Goal: Task Accomplishment & Management: Manage account settings

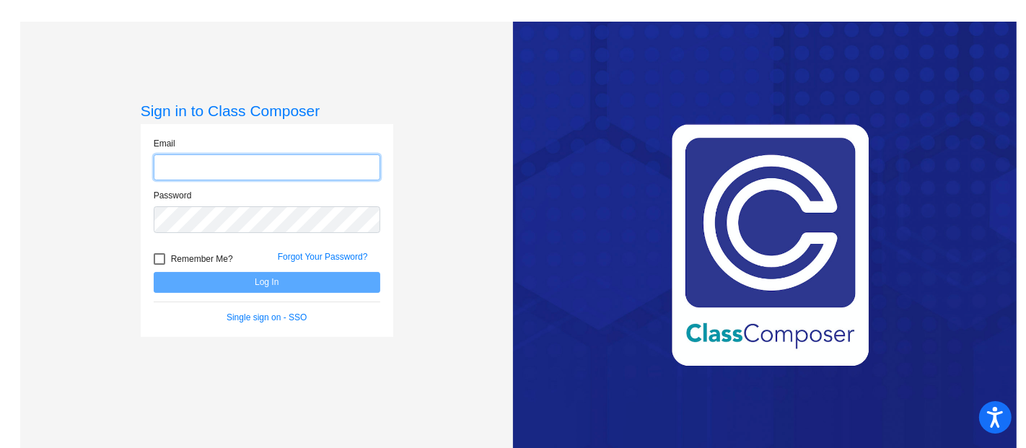
type input "[EMAIL_ADDRESS][DOMAIN_NAME]"
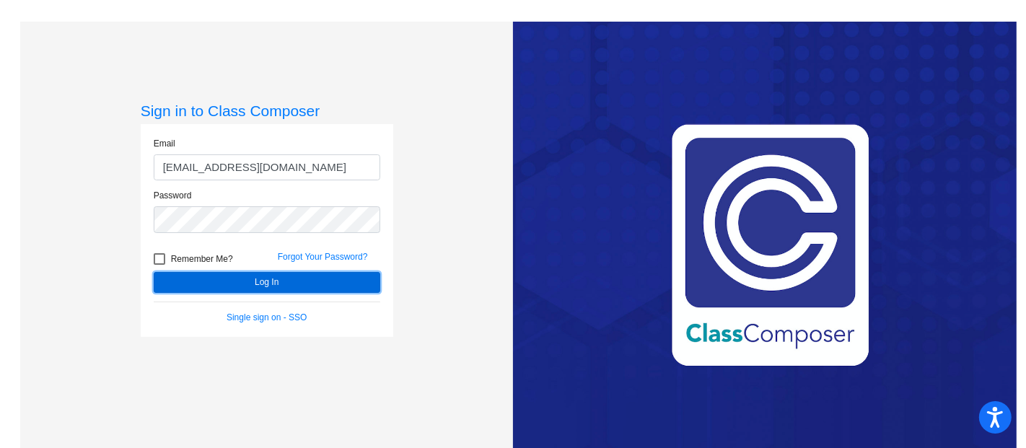
click at [315, 283] on button "Log In" at bounding box center [267, 282] width 227 height 21
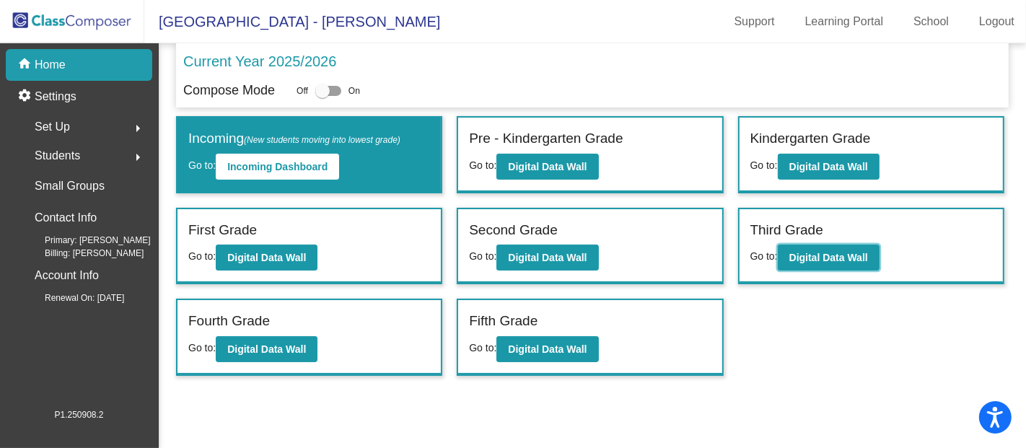
click at [816, 265] on button "Digital Data Wall" at bounding box center [829, 258] width 102 height 26
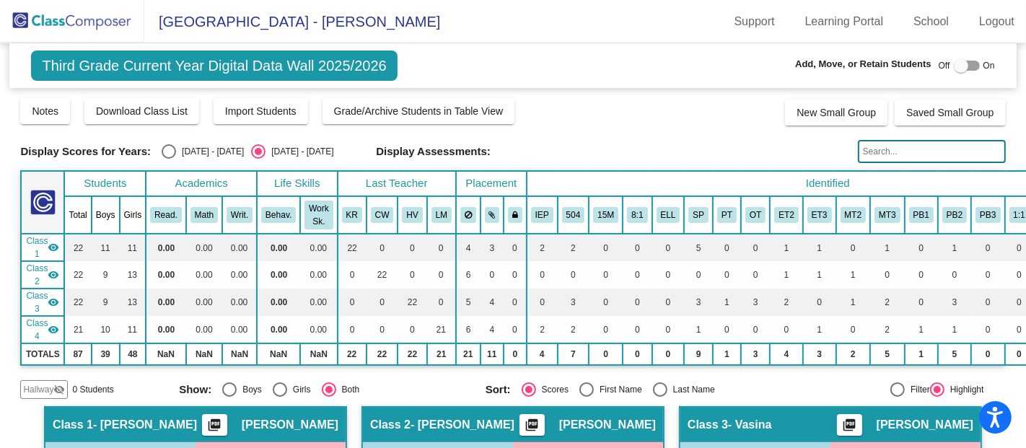
click at [954, 74] on label at bounding box center [967, 65] width 26 height 17
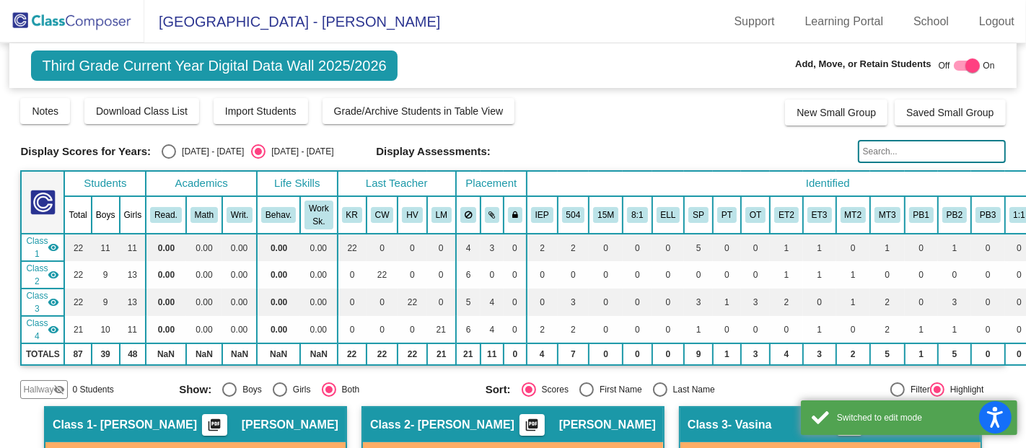
click at [954, 74] on label at bounding box center [967, 65] width 26 height 17
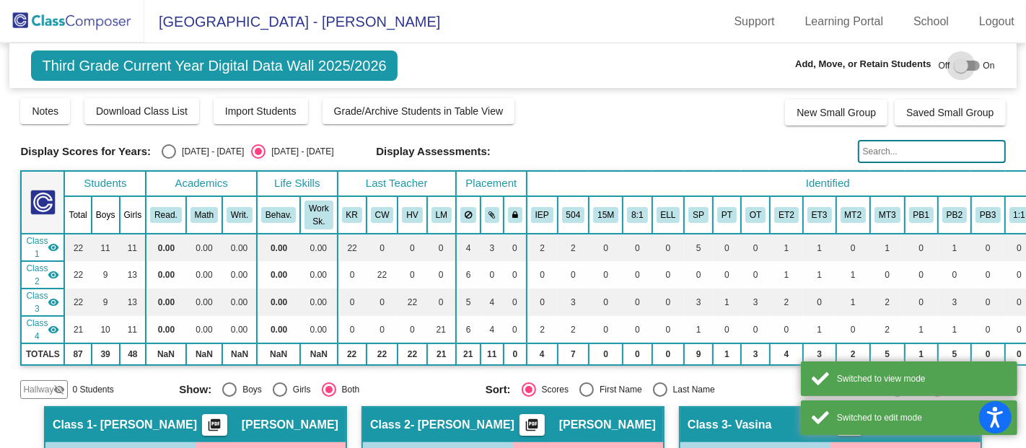
click at [954, 74] on label at bounding box center [967, 65] width 26 height 17
checkbox input "true"
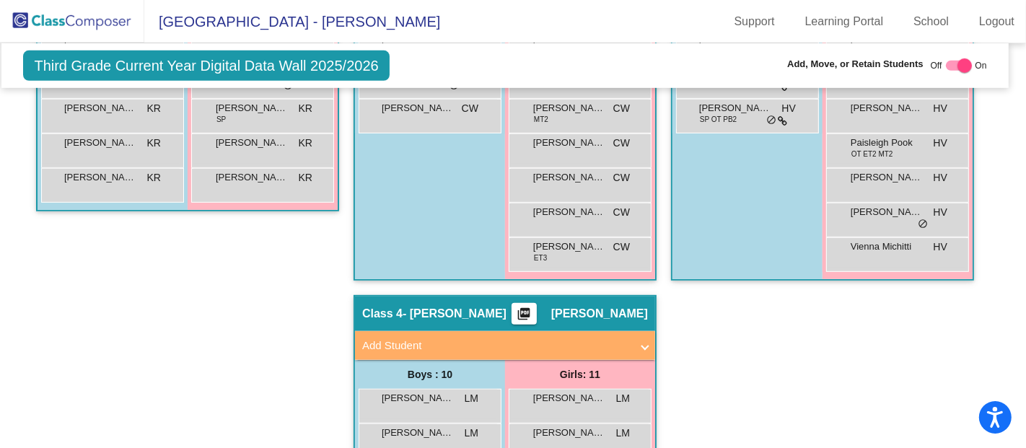
scroll to position [675, 8]
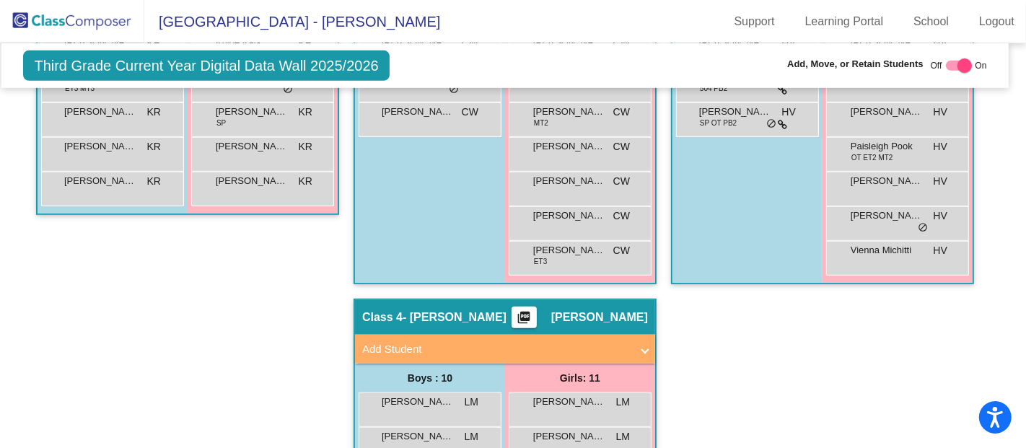
click at [567, 356] on mat-expansion-panel-header "Add Student" at bounding box center [505, 349] width 300 height 29
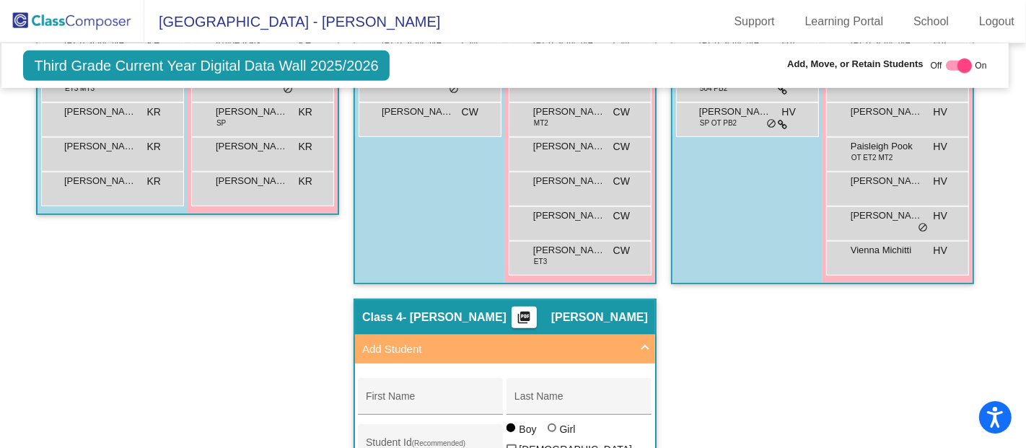
click at [432, 388] on div "First Name" at bounding box center [431, 401] width 130 height 30
type input "[GEOGRAPHIC_DATA]"
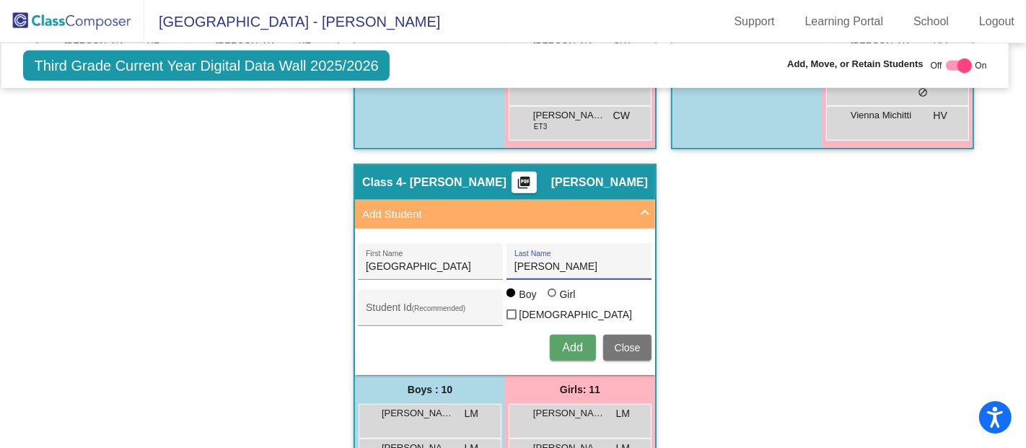
scroll to position [810, 8]
type input "[PERSON_NAME]"
click at [555, 297] on div at bounding box center [554, 295] width 12 height 12
click at [554, 300] on input "Girl" at bounding box center [553, 300] width 1 height 1
radio input "true"
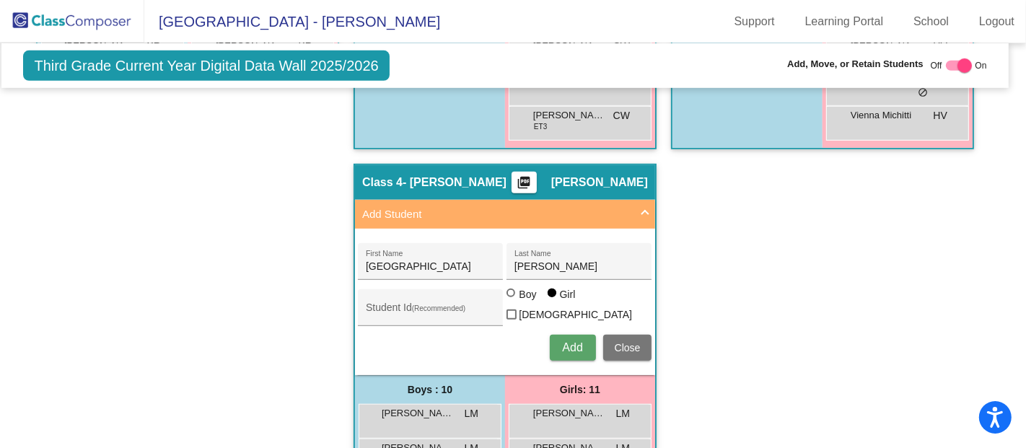
click at [580, 341] on button "Add" at bounding box center [573, 348] width 46 height 26
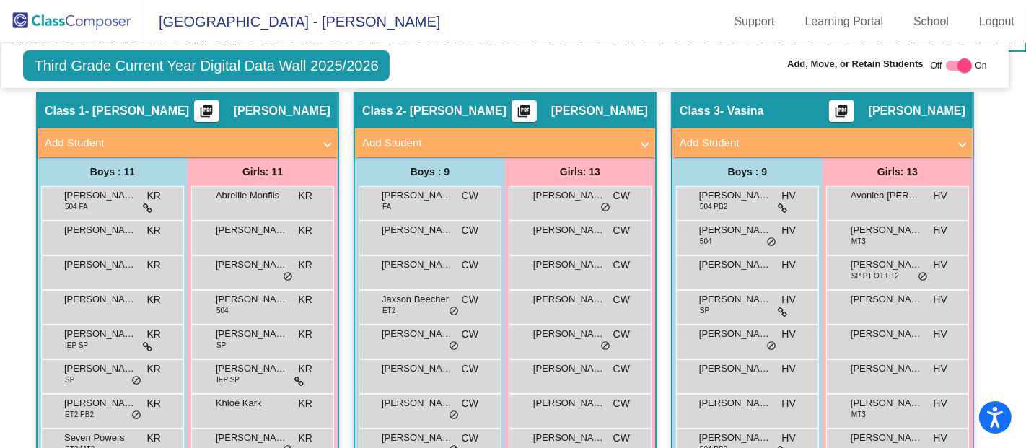
scroll to position [0, 8]
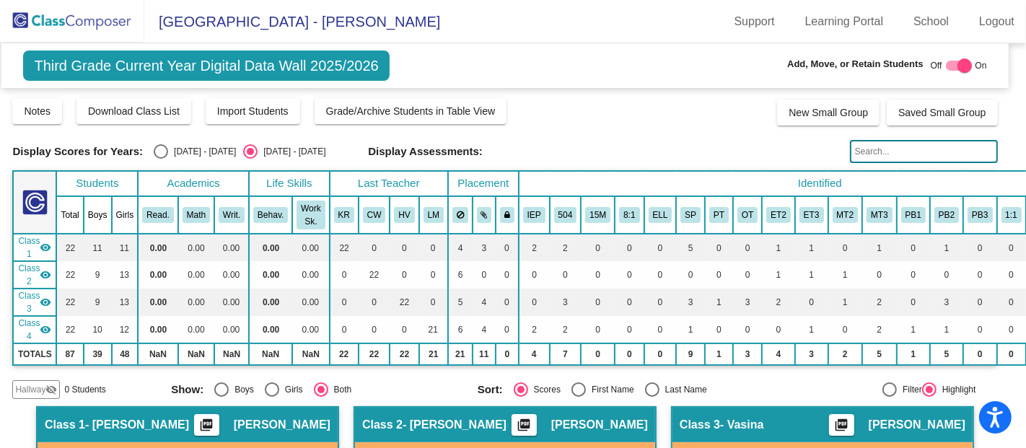
click at [115, 25] on img at bounding box center [72, 21] width 144 height 43
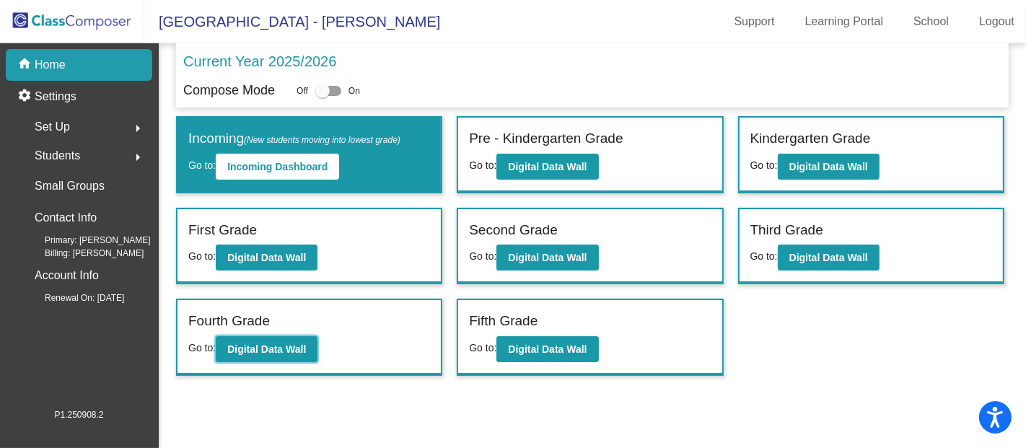
click at [285, 338] on button "Digital Data Wall" at bounding box center [267, 349] width 102 height 26
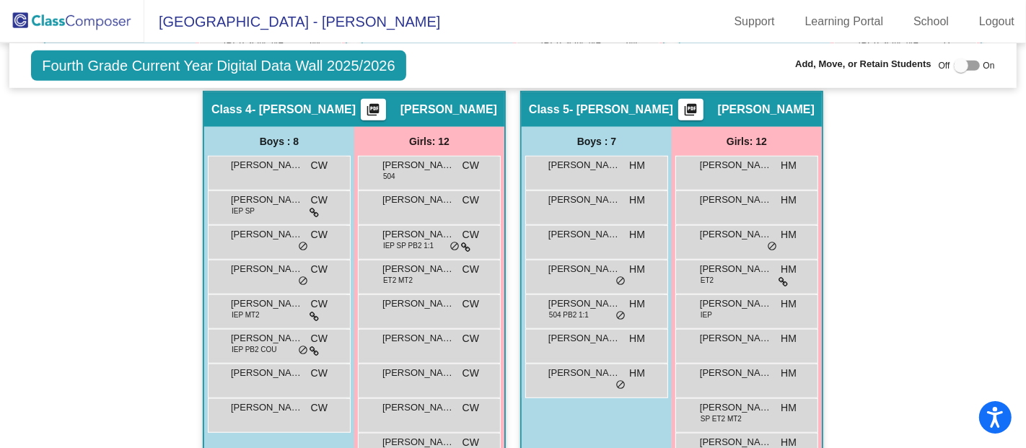
scroll to position [845, 0]
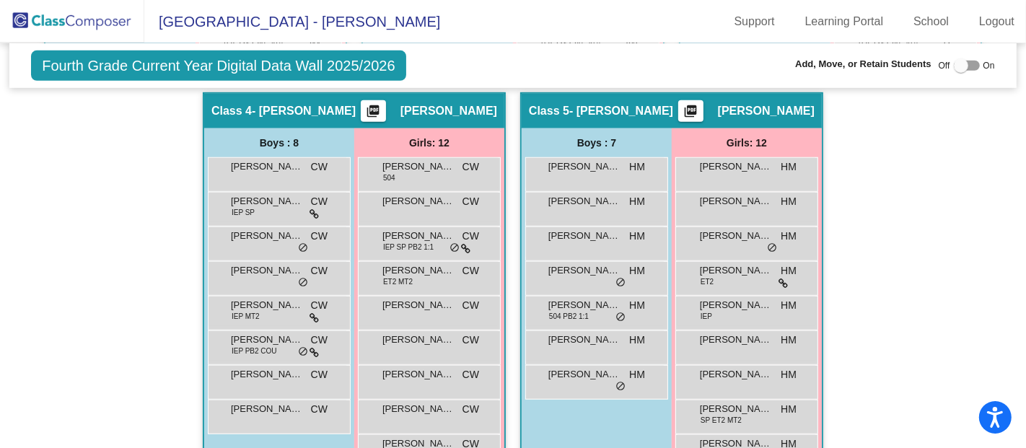
click at [271, 298] on span "[PERSON_NAME]" at bounding box center [267, 305] width 72 height 14
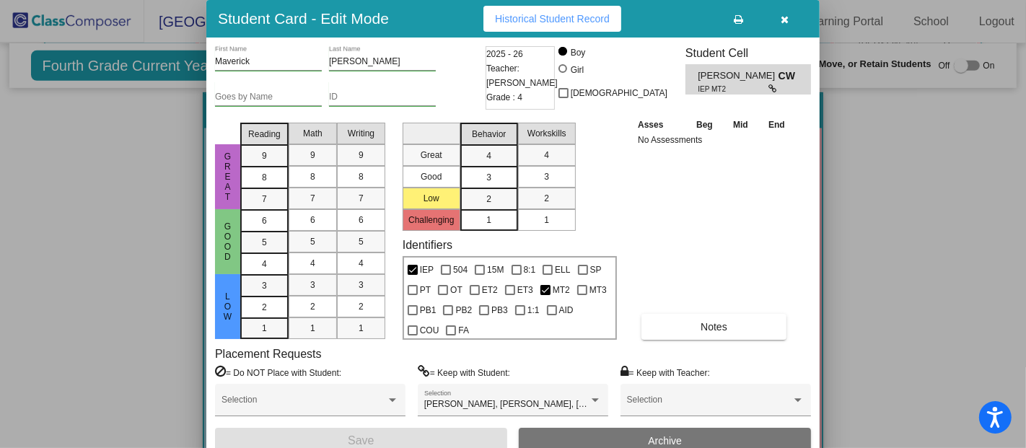
click at [679, 440] on span "Archive" at bounding box center [665, 441] width 34 height 12
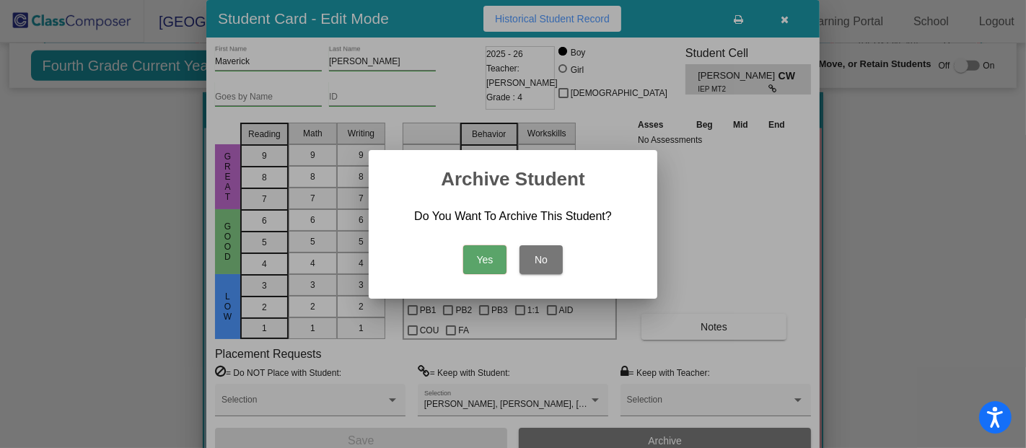
click at [480, 264] on button "Yes" at bounding box center [484, 259] width 43 height 29
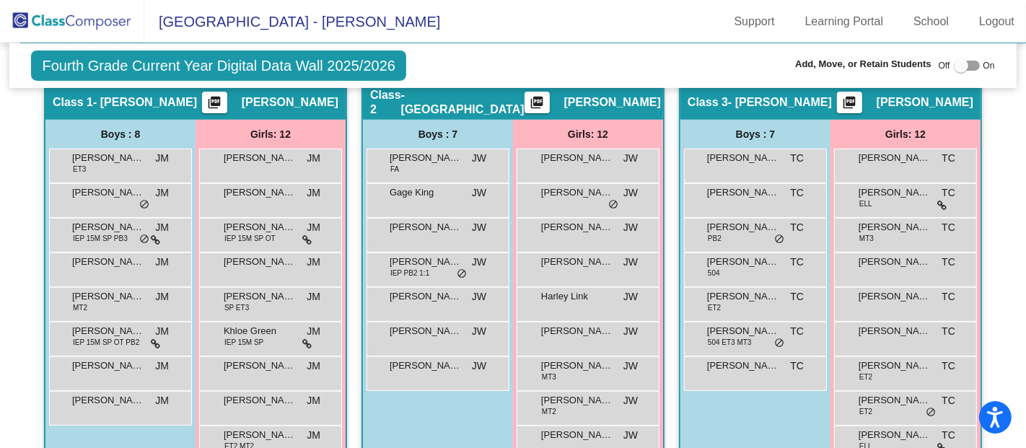
scroll to position [0, 0]
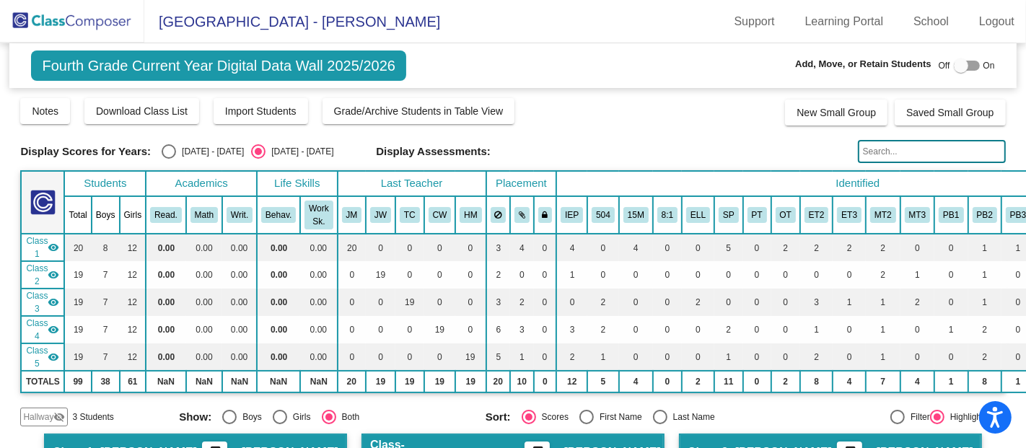
click at [71, 25] on img at bounding box center [72, 21] width 144 height 43
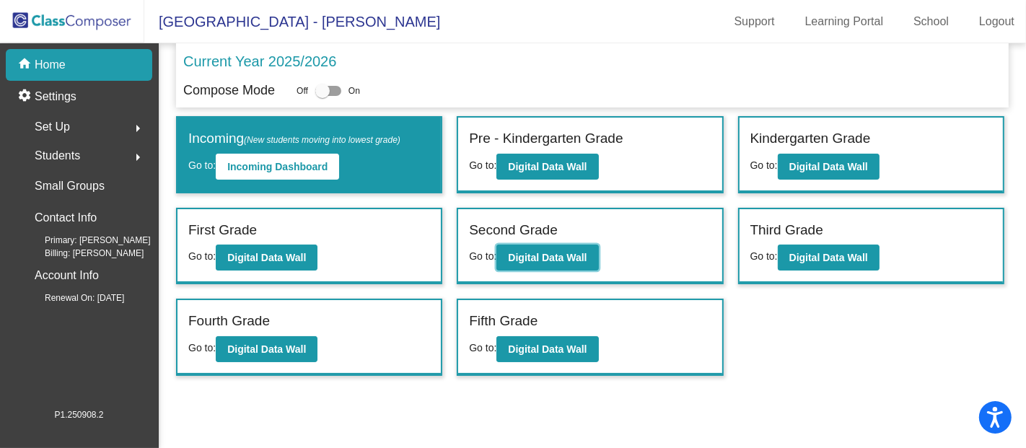
click at [554, 263] on button "Digital Data Wall" at bounding box center [548, 258] width 102 height 26
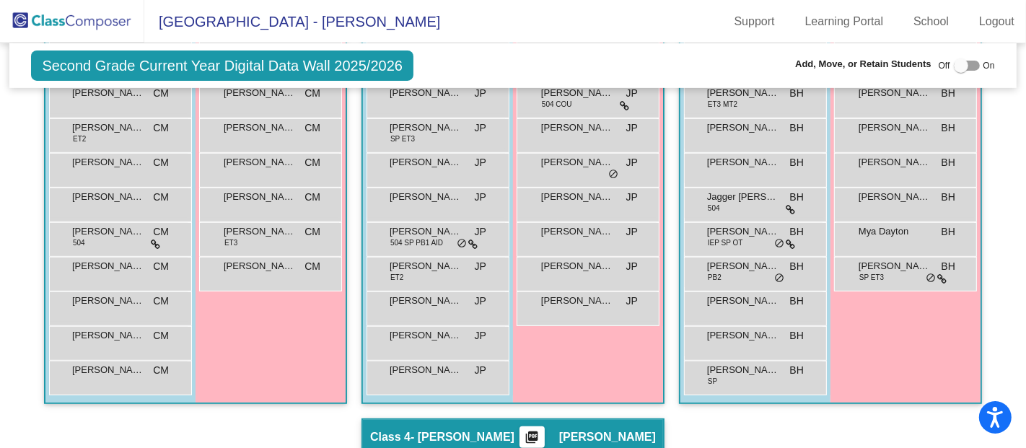
scroll to position [492, 0]
click at [708, 376] on span "SP" at bounding box center [712, 380] width 9 height 11
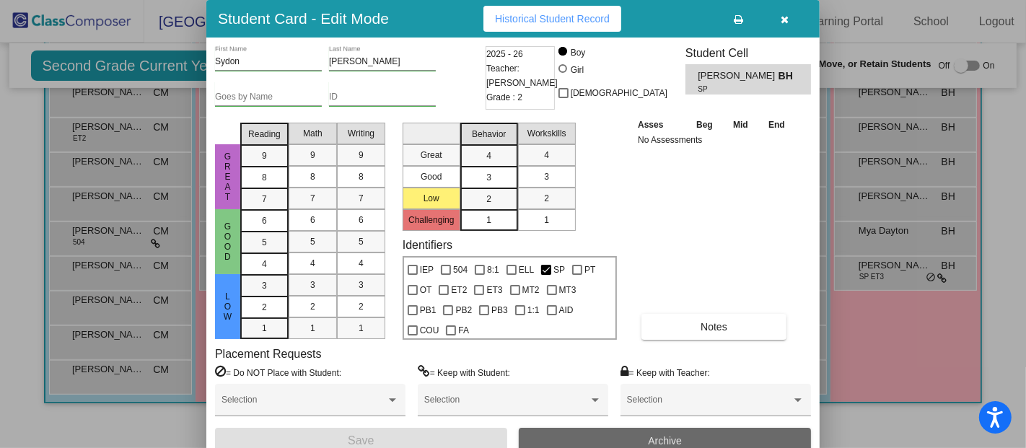
click at [653, 435] on span "Archive" at bounding box center [665, 441] width 34 height 12
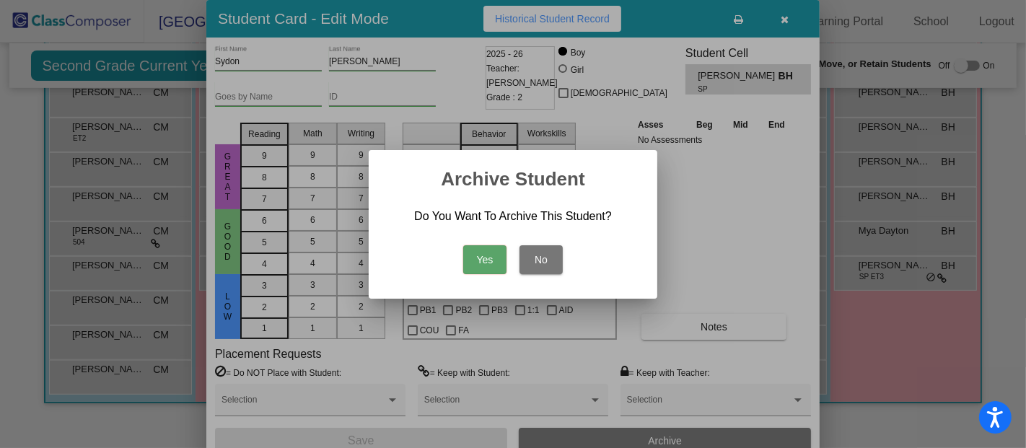
click at [488, 263] on button "Yes" at bounding box center [484, 259] width 43 height 29
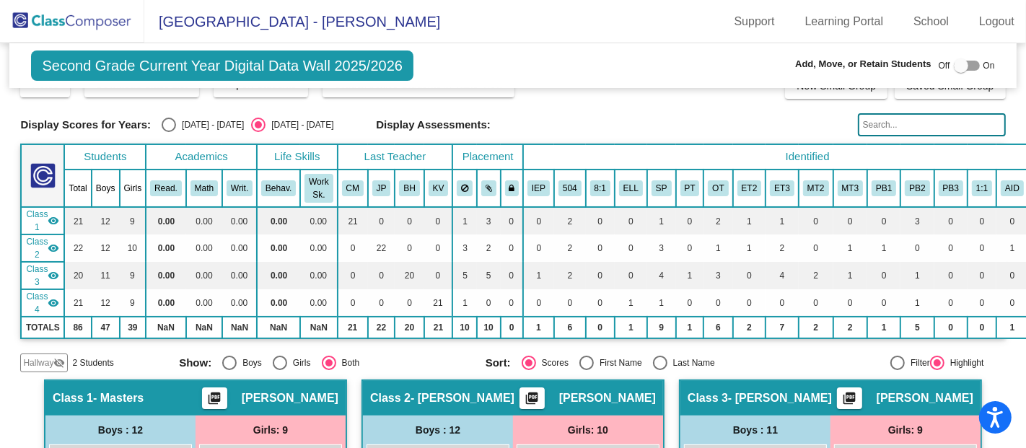
scroll to position [0, 0]
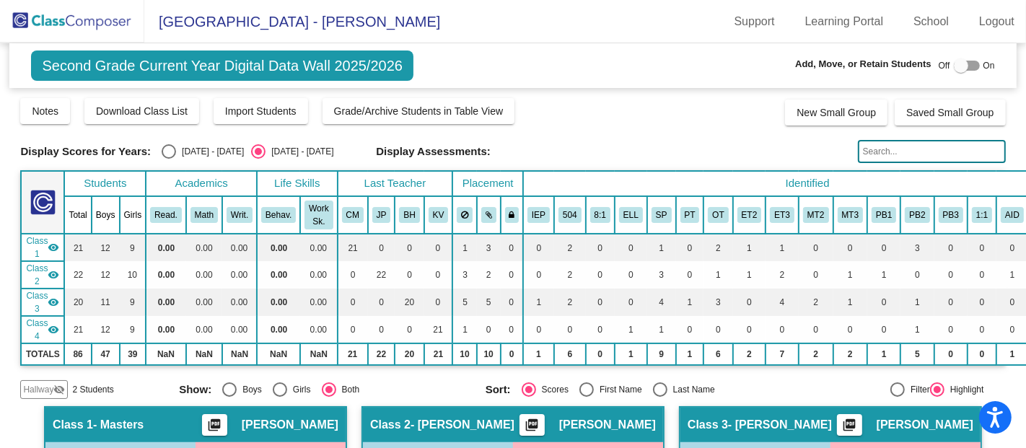
click at [71, 25] on img at bounding box center [72, 21] width 144 height 43
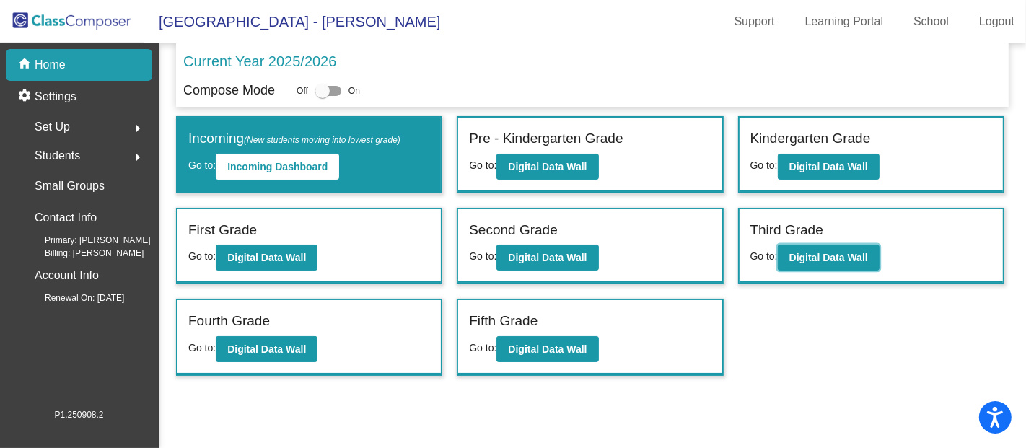
click at [798, 254] on b "Digital Data Wall" at bounding box center [829, 258] width 79 height 12
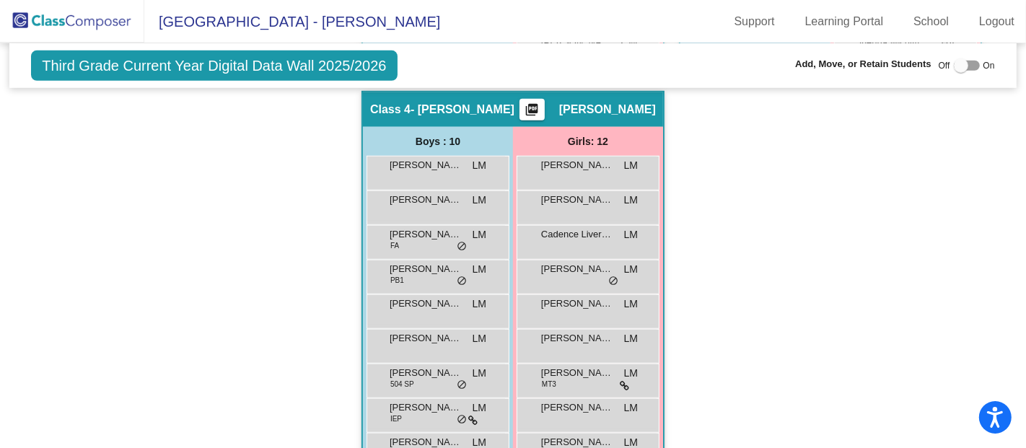
scroll to position [853, 0]
